Goal: Task Accomplishment & Management: Use online tool/utility

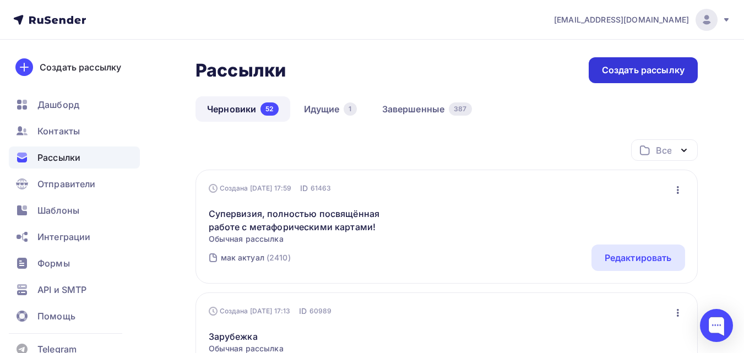
click at [670, 68] on div "Создать рассылку" at bounding box center [643, 70] width 83 height 13
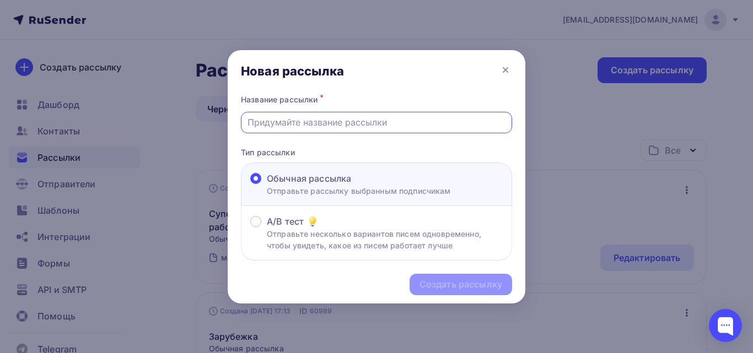
paste input "Ничего не делай, ничего не оставляй несделанным"
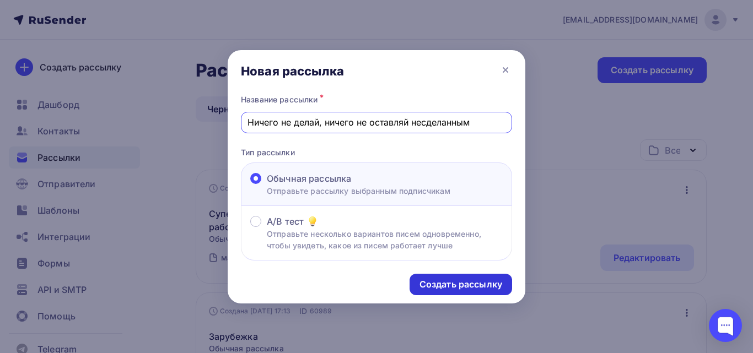
type input "Ничего не делай, ничего не оставляй несделанным"
click at [469, 285] on div "Создать рассылку" at bounding box center [460, 284] width 83 height 13
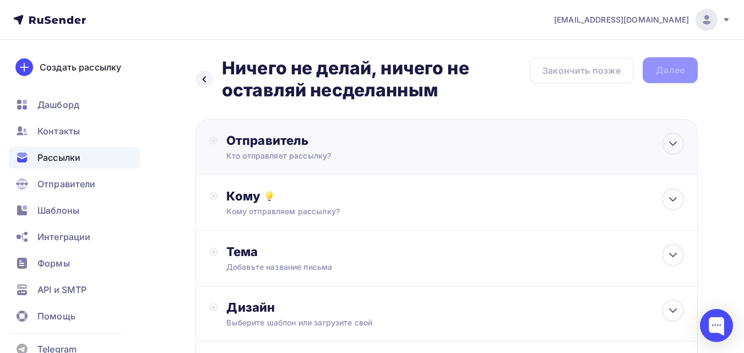
click at [473, 143] on div "Отправитель Кто отправляет рассылку? Email * [EMAIL_ADDRESS][DOMAIN_NAME] [EMAI…" at bounding box center [447, 147] width 502 height 56
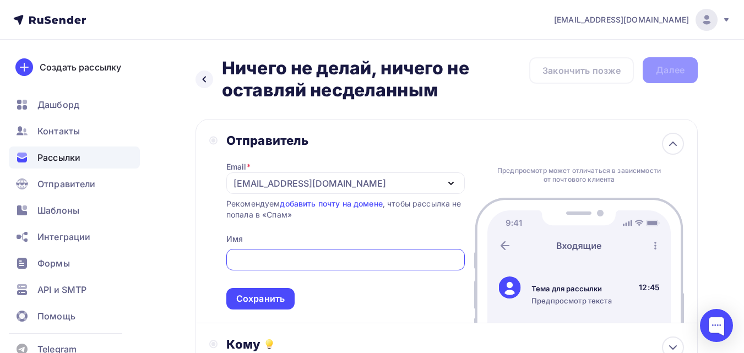
click at [327, 180] on div "[EMAIL_ADDRESS][DOMAIN_NAME]" at bounding box center [310, 183] width 153 height 13
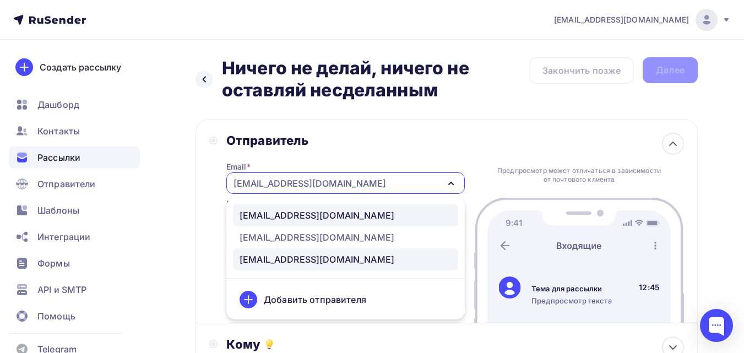
click at [308, 214] on div "[EMAIL_ADDRESS][DOMAIN_NAME]" at bounding box center [317, 215] width 155 height 13
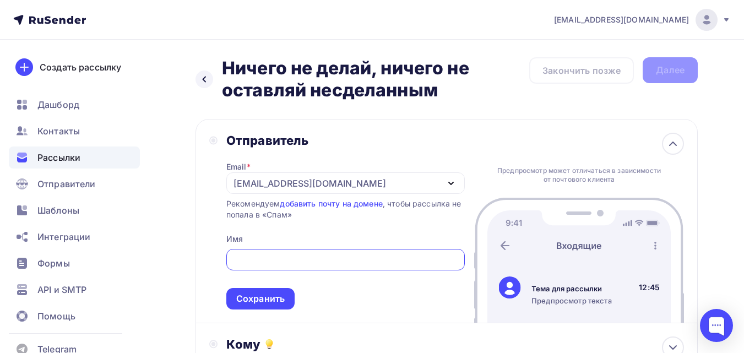
click at [304, 256] on input "text" at bounding box center [346, 259] width 226 height 13
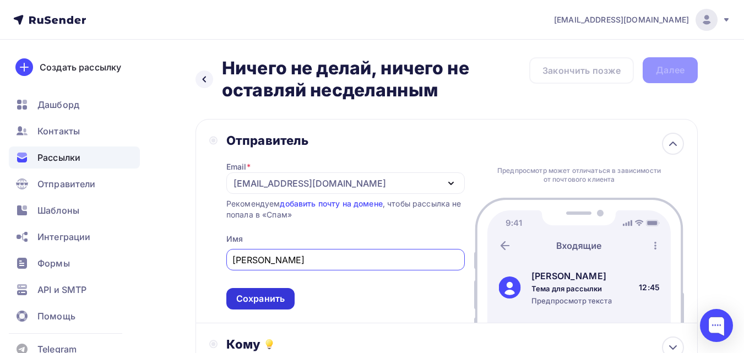
type input "[PERSON_NAME]"
click at [241, 303] on div "Сохранить" at bounding box center [260, 299] width 48 height 13
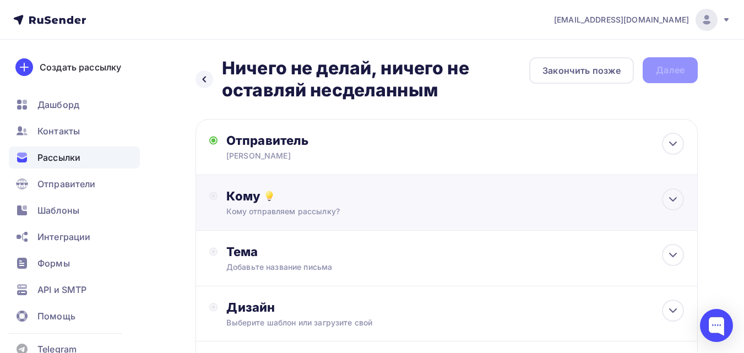
click at [348, 214] on div "Кому отправляем рассылку?" at bounding box center [432, 211] width 412 height 11
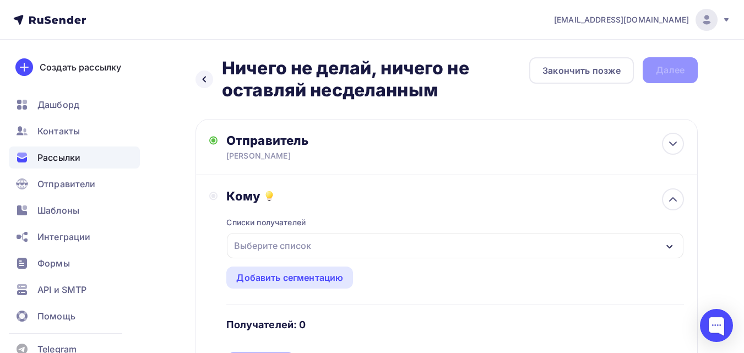
click at [340, 246] on div "Выберите список" at bounding box center [455, 245] width 457 height 25
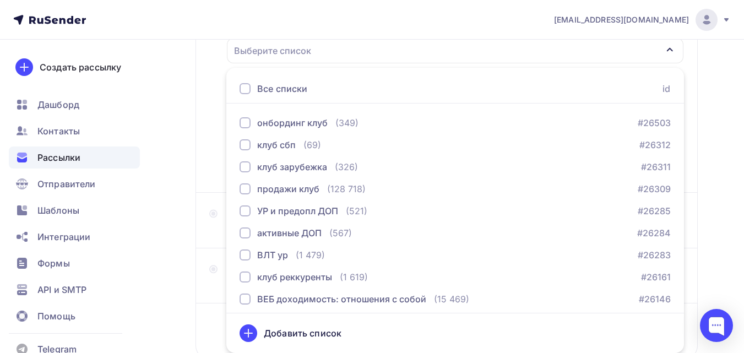
scroll to position [1157, 0]
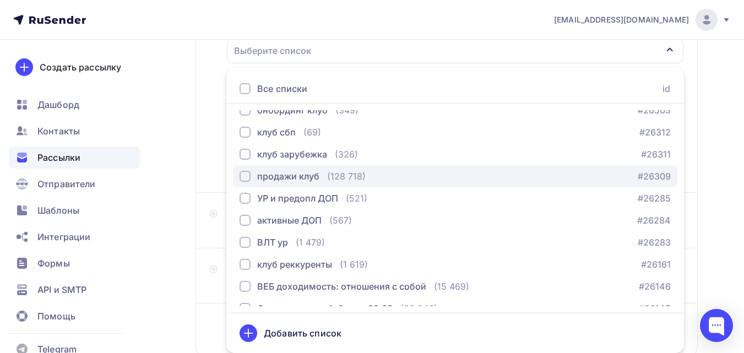
click at [318, 178] on div "продажи клуб" at bounding box center [288, 176] width 62 height 13
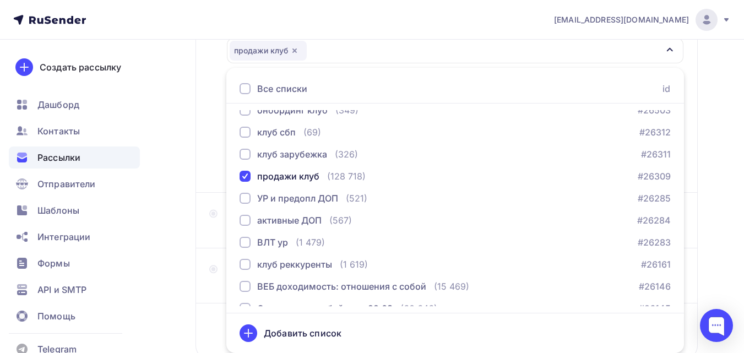
click at [183, 241] on div "Назад Ничего не делай, ничего не оставляй несделанным Ничего не делай, ничего н…" at bounding box center [372, 138] width 744 height 586
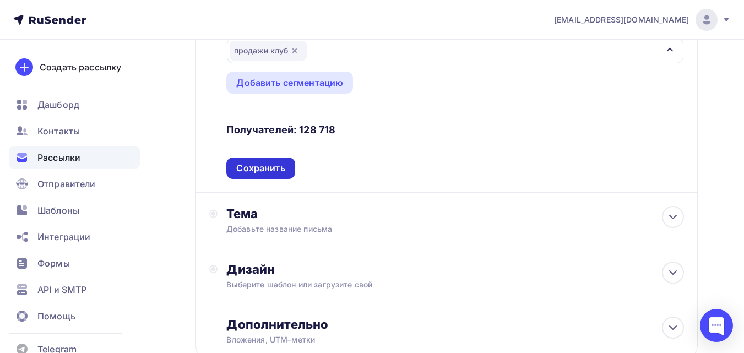
click at [275, 170] on div "Сохранить" at bounding box center [260, 168] width 48 height 13
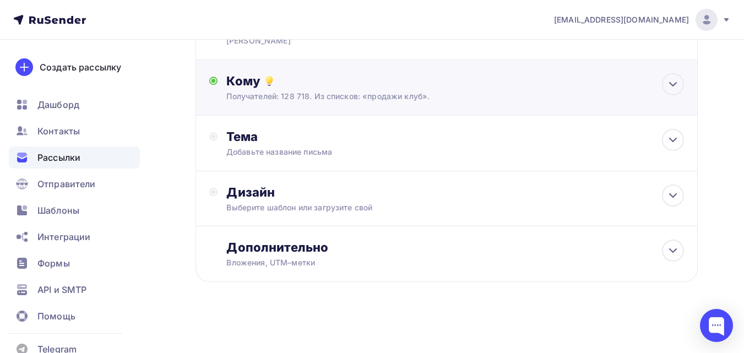
scroll to position [115, 0]
click at [338, 147] on div "Добавьте название письма" at bounding box center [324, 152] width 196 height 11
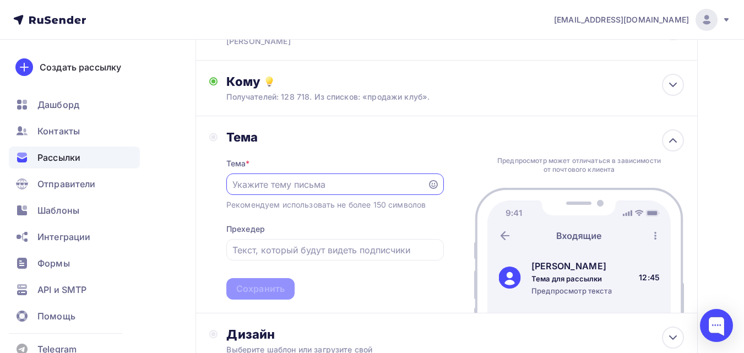
scroll to position [0, 0]
drag, startPoint x: 327, startPoint y: 183, endPoint x: 326, endPoint y: 192, distance: 9.0
drag, startPoint x: 326, startPoint y: 192, endPoint x: 261, endPoint y: 180, distance: 65.5
click at [261, 180] on input "text" at bounding box center [327, 184] width 188 height 13
paste input "Ничего не делай, ничего не оставляй несделанным"
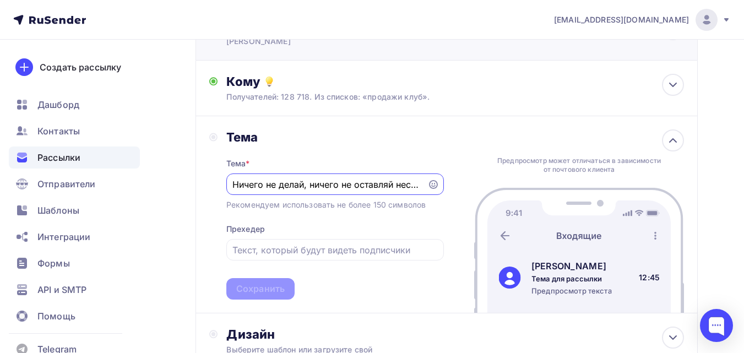
scroll to position [0, 33]
type input "Ничего не делай, ничего не оставляй несделанным"
click at [247, 286] on div "Сохранить" at bounding box center [260, 289] width 48 height 13
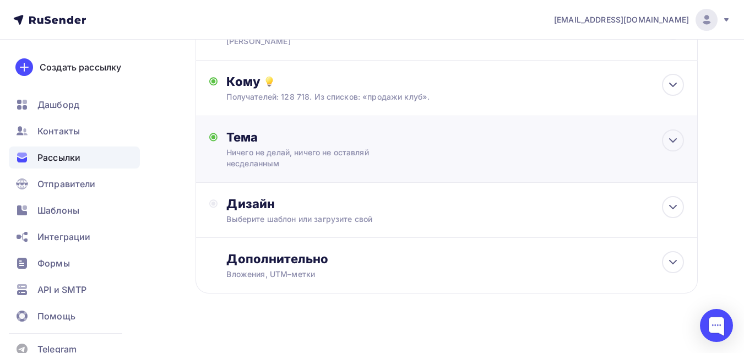
scroll to position [0, 0]
click at [336, 212] on div "Дизайн Выберите шаблон или загрузите свой" at bounding box center [455, 210] width 458 height 29
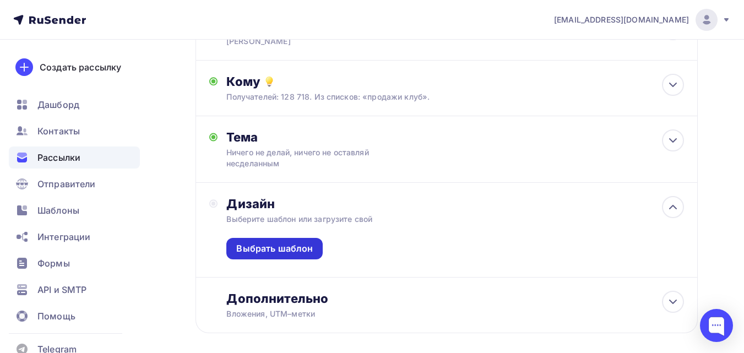
click at [290, 248] on div "Выбрать шаблон" at bounding box center [274, 248] width 77 height 13
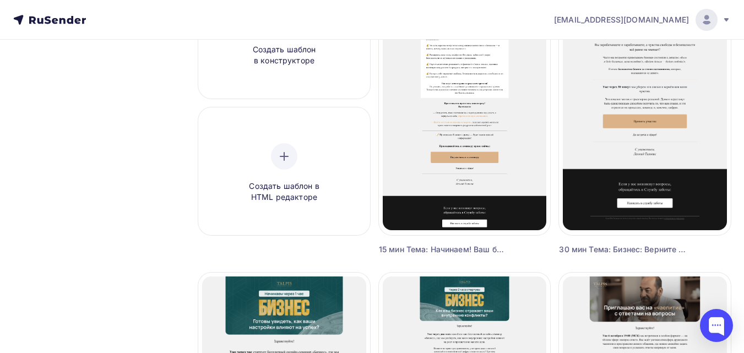
scroll to position [165, 0]
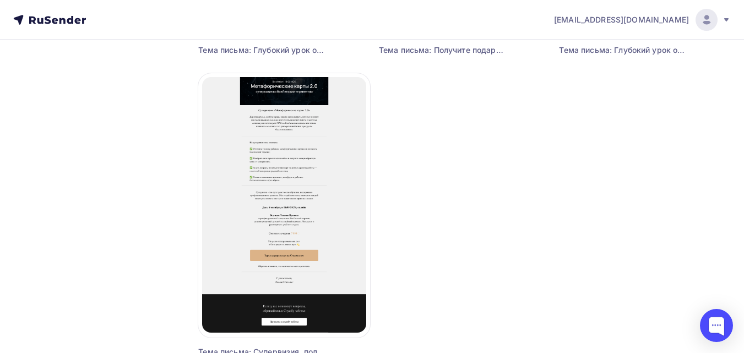
scroll to position [1377, 0]
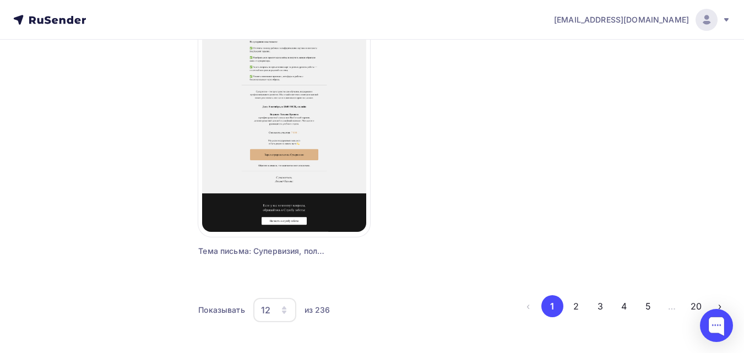
click at [278, 309] on div "12" at bounding box center [274, 310] width 43 height 24
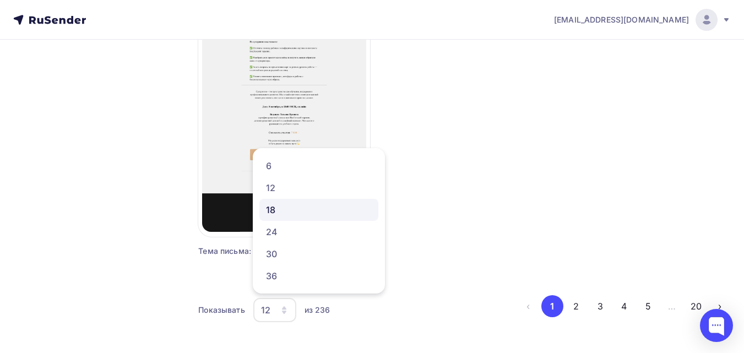
click at [289, 209] on div "18" at bounding box center [319, 209] width 106 height 13
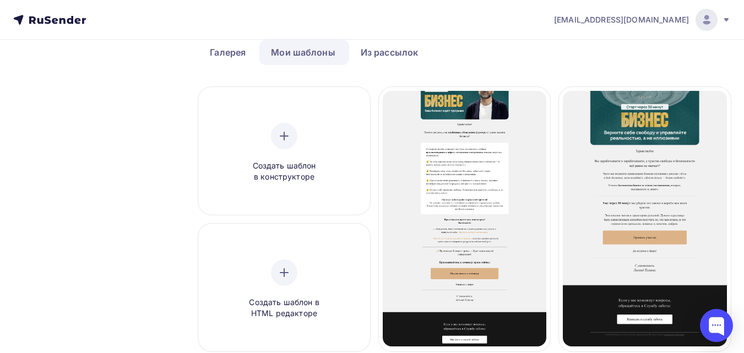
scroll to position [0, 0]
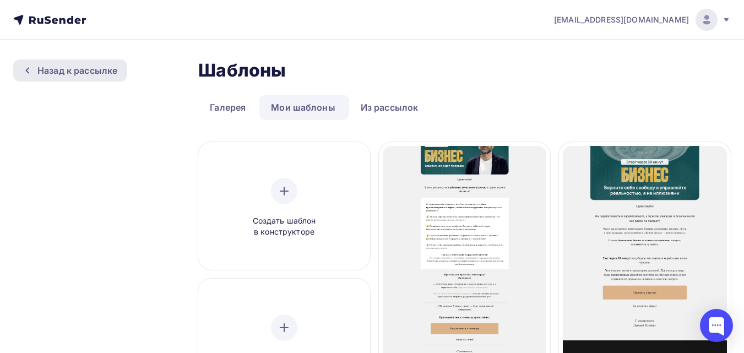
click at [105, 73] on div "Назад к рассылке" at bounding box center [77, 70] width 80 height 13
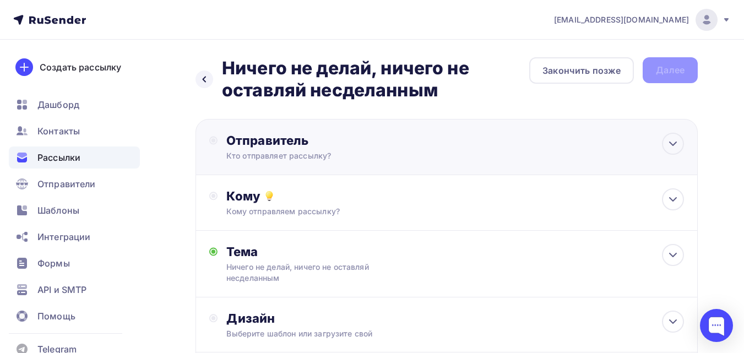
click at [347, 151] on div "Кто отправляет рассылку?" at bounding box center [333, 155] width 215 height 11
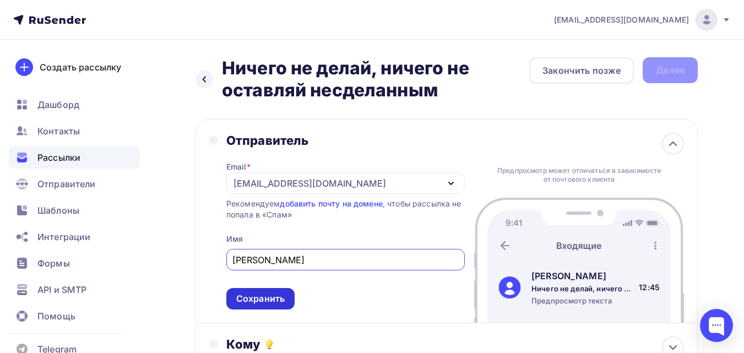
type input "[PERSON_NAME]"
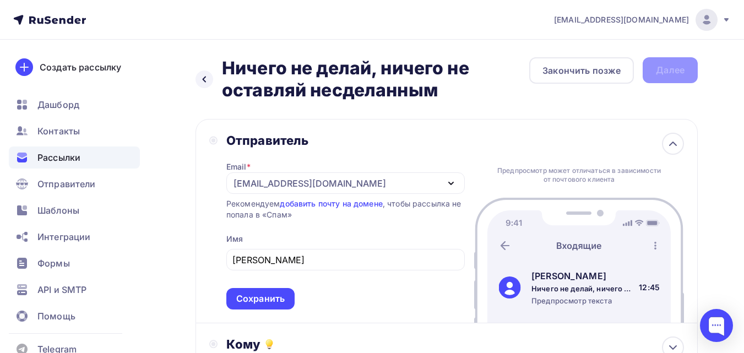
click at [271, 300] on div "Сохранить" at bounding box center [260, 299] width 48 height 13
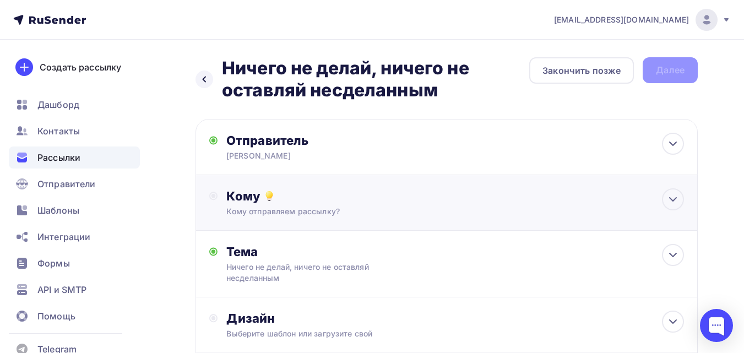
click at [417, 209] on div "Кому отправляем рассылку?" at bounding box center [432, 211] width 412 height 11
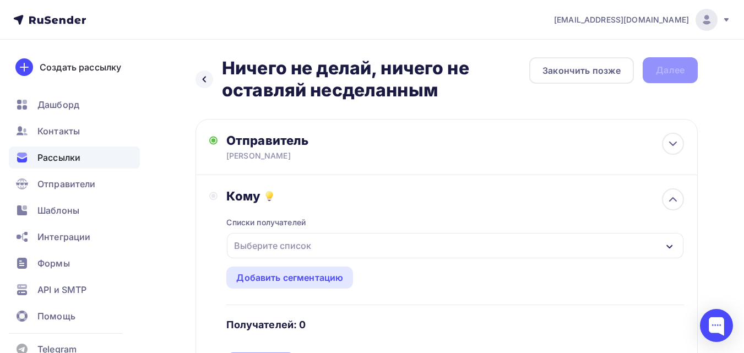
click at [342, 243] on div "Выберите список" at bounding box center [455, 245] width 457 height 25
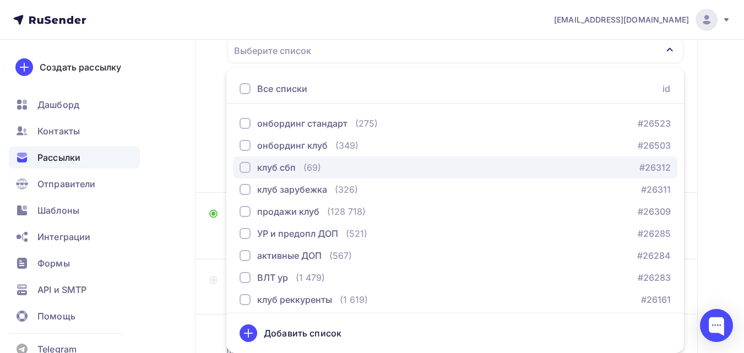
scroll to position [1102, 0]
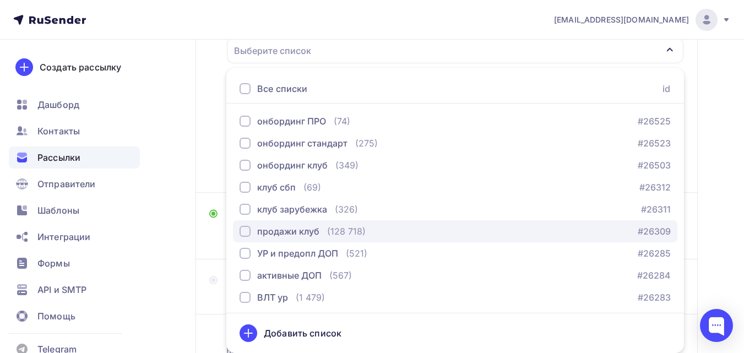
click at [360, 227] on div "(128 718)" at bounding box center [346, 231] width 39 height 13
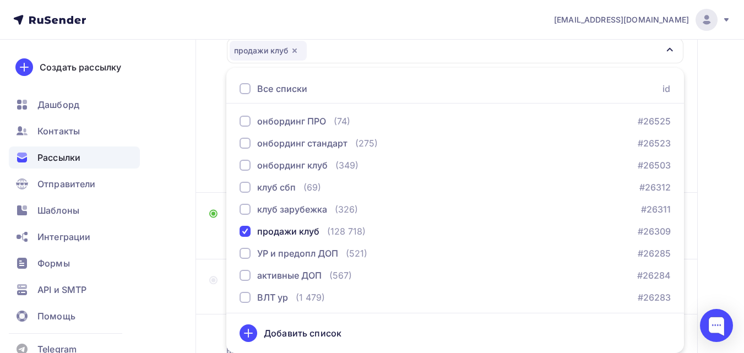
click at [186, 135] on div "Назад Ничего не делай, ничего не оставляй несделанным Ничего не делай, ничего н…" at bounding box center [372, 143] width 744 height 597
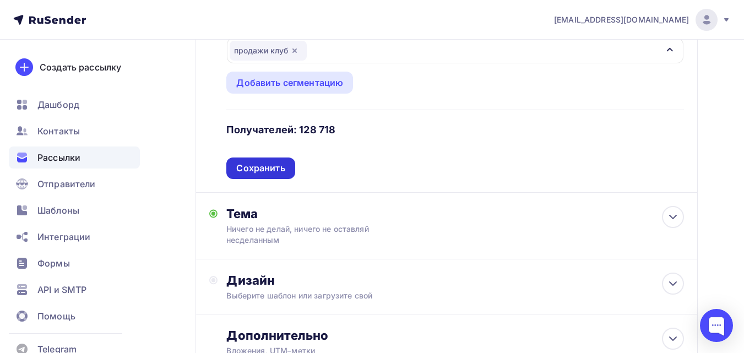
click at [244, 163] on div "Сохранить" at bounding box center [260, 168] width 48 height 13
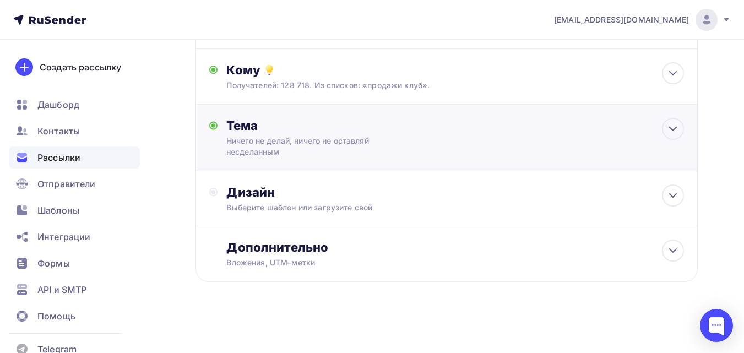
scroll to position [126, 0]
click at [381, 191] on div "Дизайн" at bounding box center [455, 192] width 458 height 15
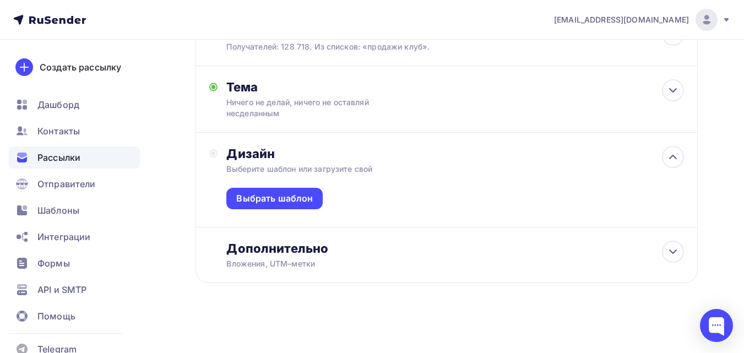
scroll to position [166, 0]
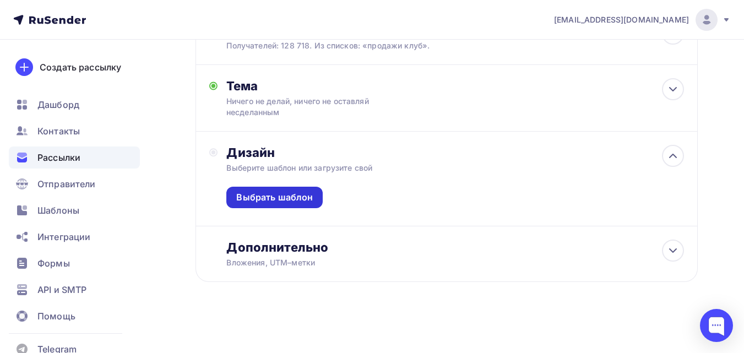
click at [309, 194] on div "Выбрать шаблон" at bounding box center [274, 197] width 77 height 13
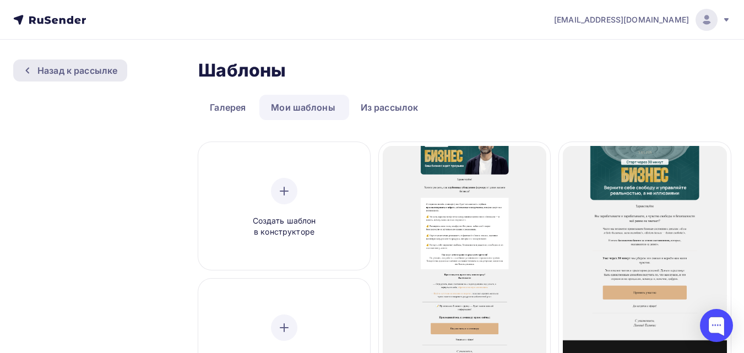
click at [89, 65] on div "Назад к рассылке" at bounding box center [77, 70] width 80 height 13
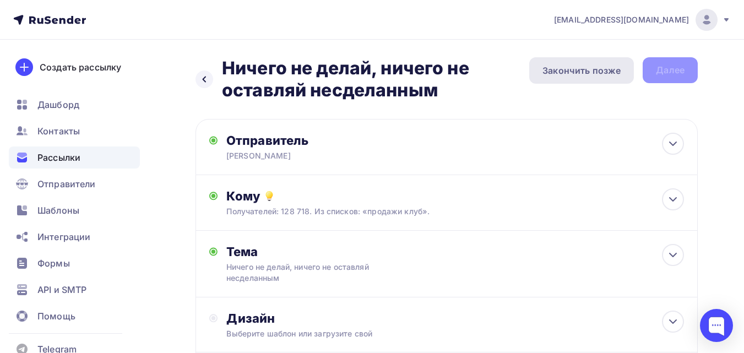
click at [569, 66] on div "Закончить позже" at bounding box center [582, 70] width 78 height 13
